Goal: Submit feedback/report problem

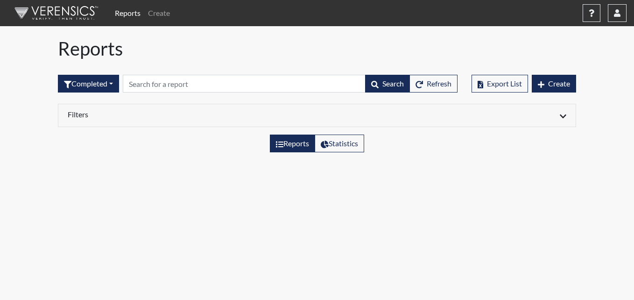
click at [386, 21] on div "Reports Create Help Center × Verensics Best Practices How to successfully use t…" at bounding box center [368, 13] width 515 height 19
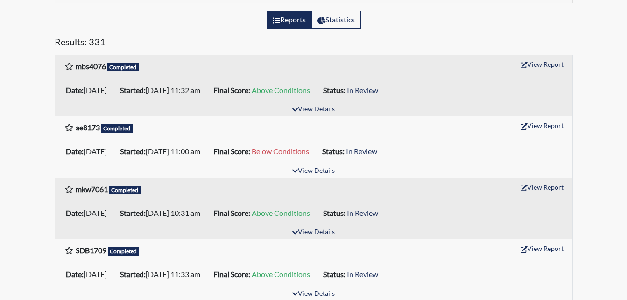
scroll to position [140, 0]
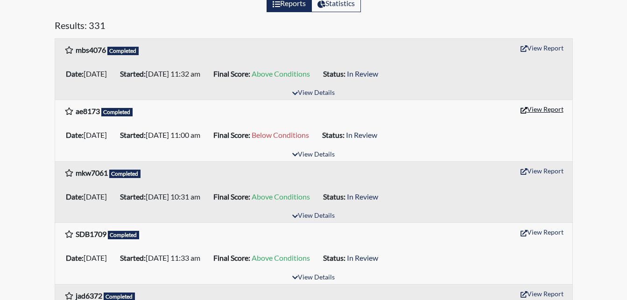
click at [535, 109] on button "View Report" at bounding box center [541, 109] width 51 height 14
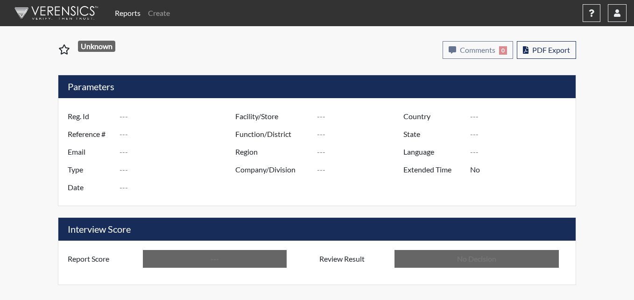
type input "ae8173"
type input "51021"
type input "---"
type input "Corrections Pre-Employment"
type input "[DATE]"
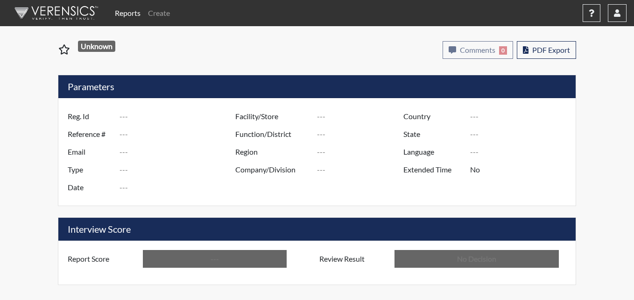
type input "Pulaski SP"
type input "[GEOGRAPHIC_DATA]"
type input "[US_STATE]"
type input "English"
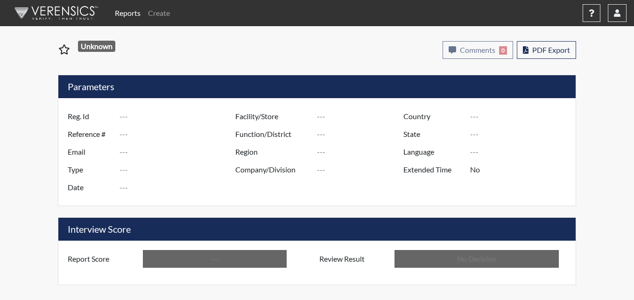
type input "Below Conditions"
type input "In Review"
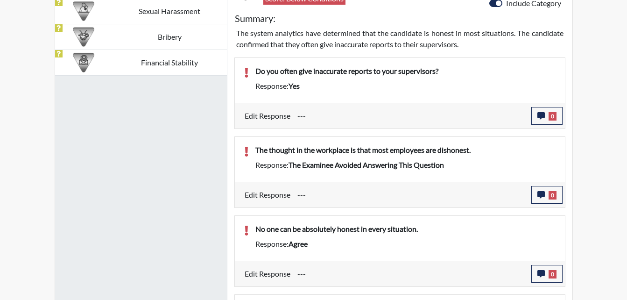
scroll to position [593, 0]
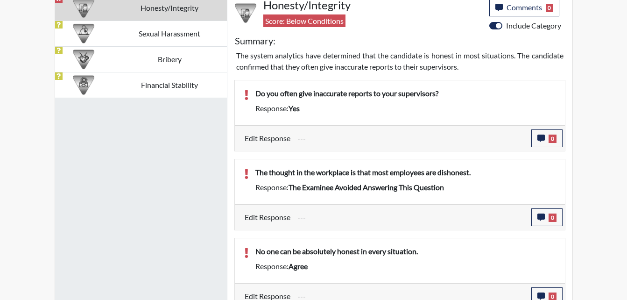
click at [285, 138] on label "Edit Response" at bounding box center [268, 138] width 46 height 18
click at [537, 139] on icon "button" at bounding box center [540, 137] width 7 height 7
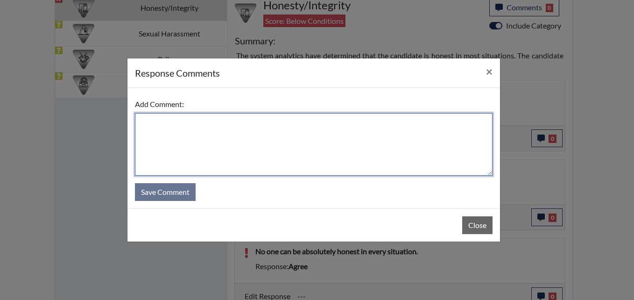
drag, startPoint x: 209, startPoint y: 127, endPoint x: 252, endPoint y: 126, distance: 43.0
click at [211, 127] on textarea at bounding box center [314, 144] width 358 height 63
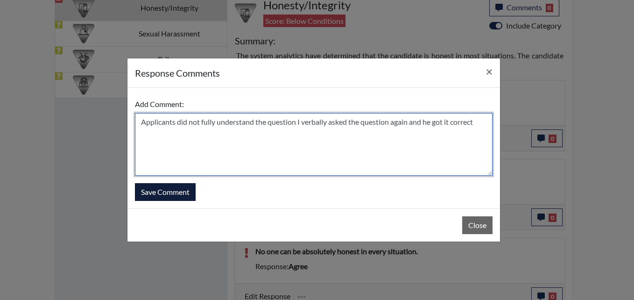
type textarea "Applicants did not fully understand the question I verbally asked the question …"
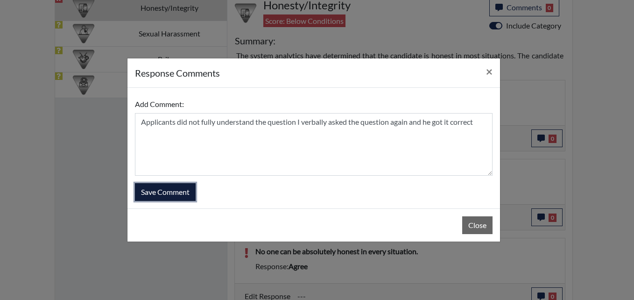
click at [168, 195] on button "Save Comment" at bounding box center [165, 192] width 61 height 18
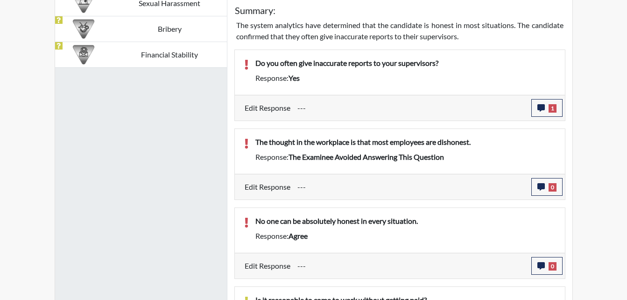
scroll to position [640, 0]
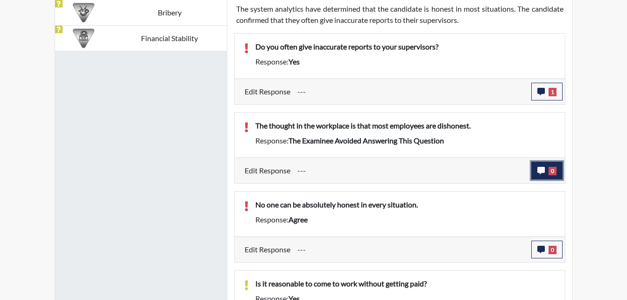
click at [538, 170] on icon "button" at bounding box center [540, 170] width 7 height 7
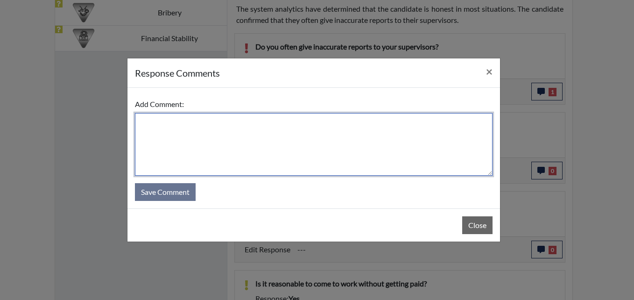
click at [158, 123] on textarea at bounding box center [314, 144] width 358 height 63
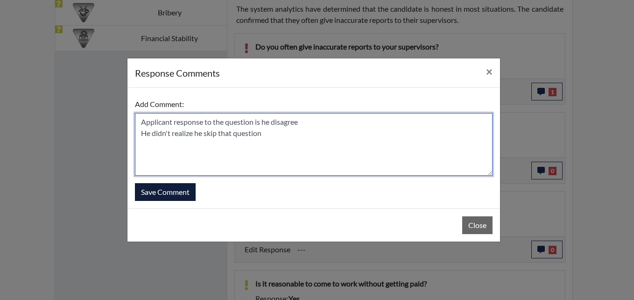
type textarea "Applicant response to the question is he disagree He didn't realize he skip tha…"
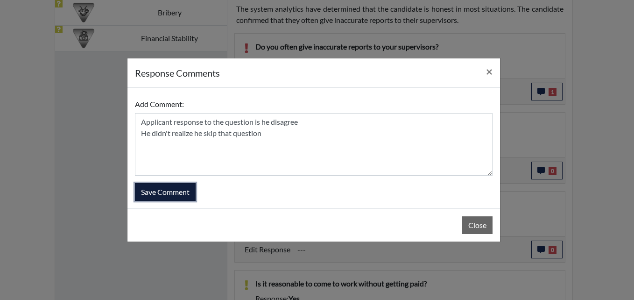
click at [165, 194] on button "Save Comment" at bounding box center [165, 192] width 61 height 18
click at [169, 192] on button "Save Comment" at bounding box center [165, 192] width 61 height 18
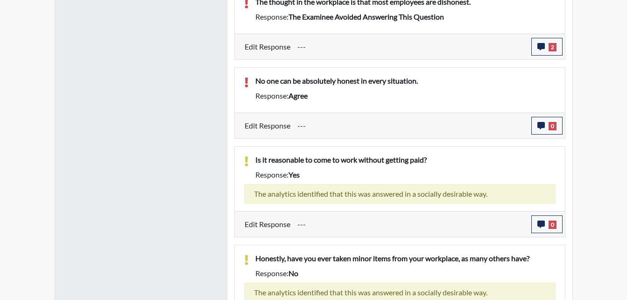
scroll to position [780, 0]
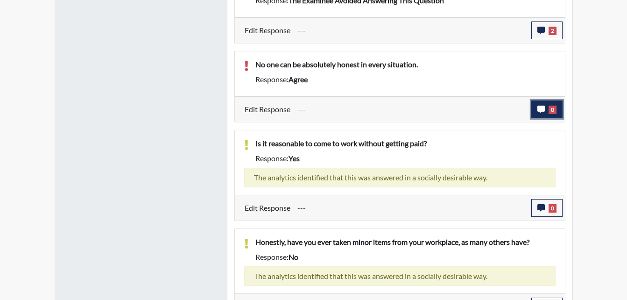
click at [552, 112] on span "0" at bounding box center [552, 109] width 8 height 8
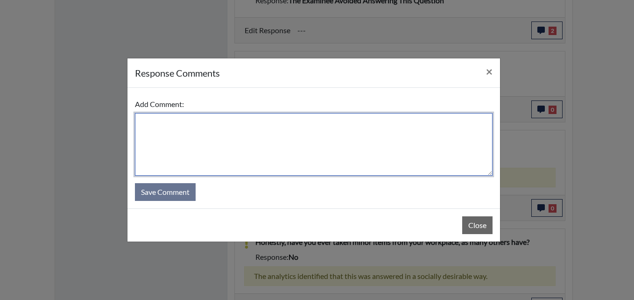
click at [196, 126] on textarea at bounding box center [314, 144] width 358 height 63
type textarea "A"
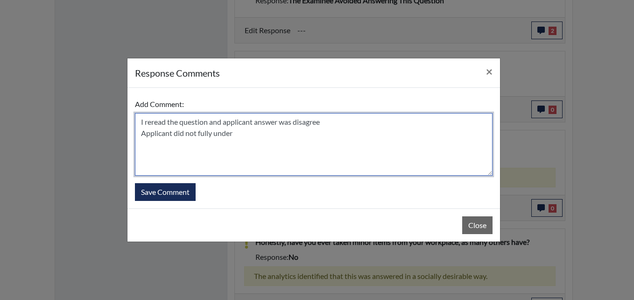
click at [344, 140] on textarea "I reread the question and applicant answer was disagree Applicant did not fully…" at bounding box center [314, 144] width 358 height 63
click at [310, 134] on textarea "I reread the question and applicant answer was disagree Applicant did not fully…" at bounding box center [314, 144] width 358 height 63
click at [220, 132] on textarea "I reread the question and applicant answer was disagree Applicant did not fully" at bounding box center [314, 144] width 358 height 63
click at [261, 133] on textarea "I reread the question and applicant answer was disagree Applicant did not fully…" at bounding box center [314, 144] width 358 height 63
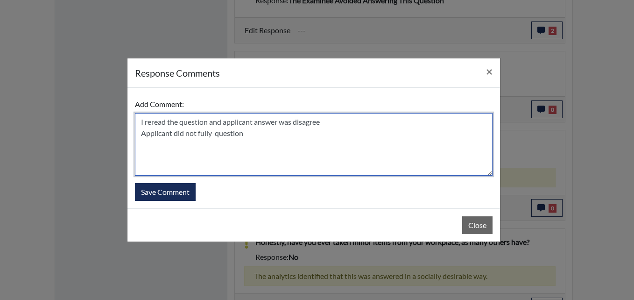
click at [261, 133] on textarea "I reread the question and applicant answer was disagree Applicant did not fully…" at bounding box center [314, 144] width 358 height 63
type textarea "I reread the question and applicant answer was disagree Applicant did not fully…"
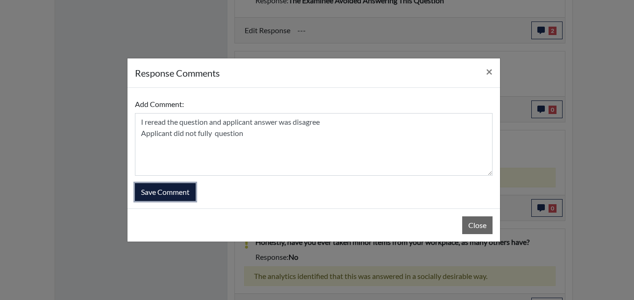
click at [187, 188] on button "Save Comment" at bounding box center [165, 192] width 61 height 18
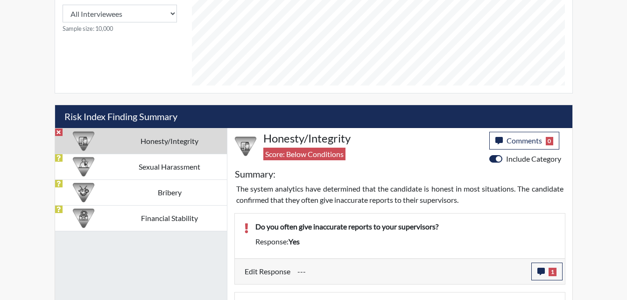
scroll to position [453, 0]
